Goal: Find specific page/section: Find specific page/section

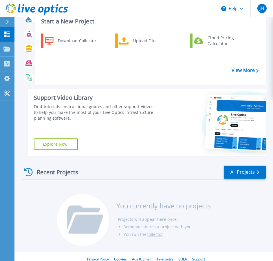
scroll to position [29, 0]
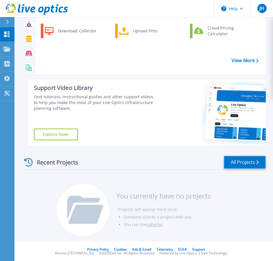
click at [249, 163] on link "All Projects" at bounding box center [245, 162] width 42 height 13
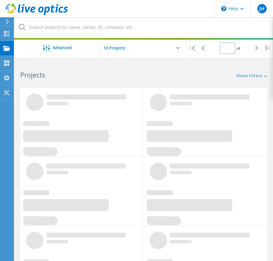
type input "1"
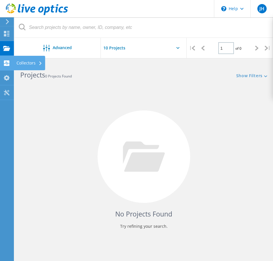
click at [32, 61] on div "Collectors" at bounding box center [29, 63] width 26 height 4
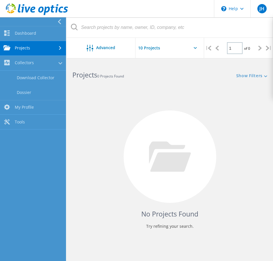
click at [158, 51] on input "text" at bounding box center [164, 48] width 58 height 20
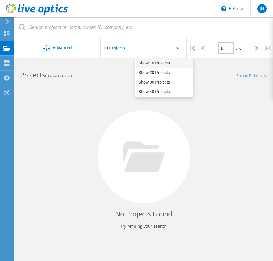
click at [157, 62] on div "Show 10 Projects" at bounding box center [164, 63] width 57 height 10
type input "Show 10 Projects"
